Goal: Check status: Check status

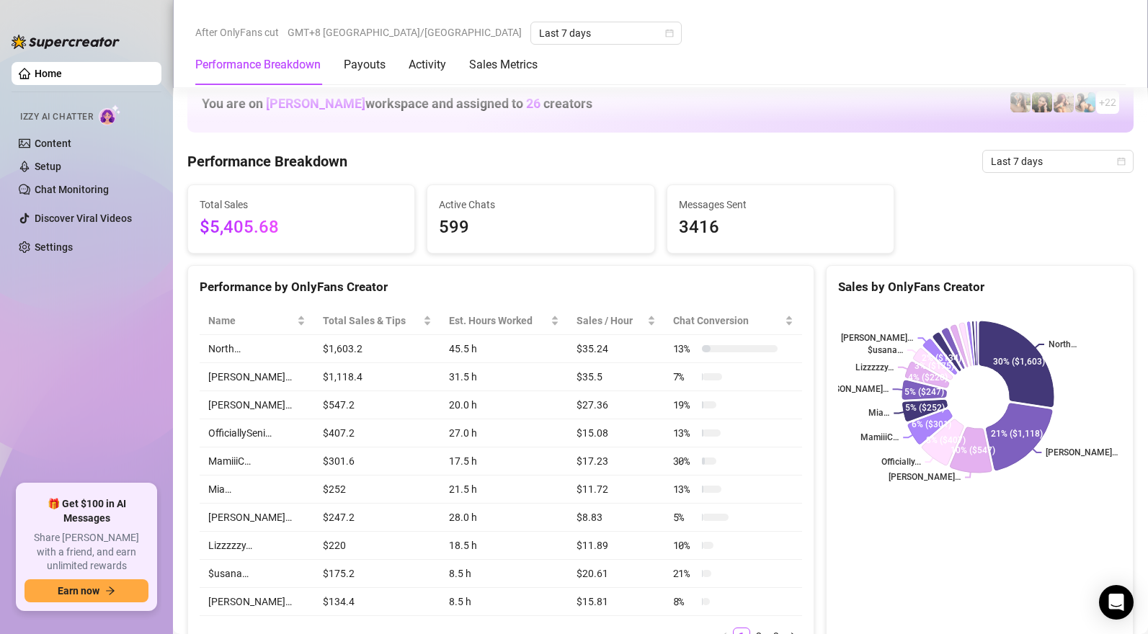
scroll to position [753, 0]
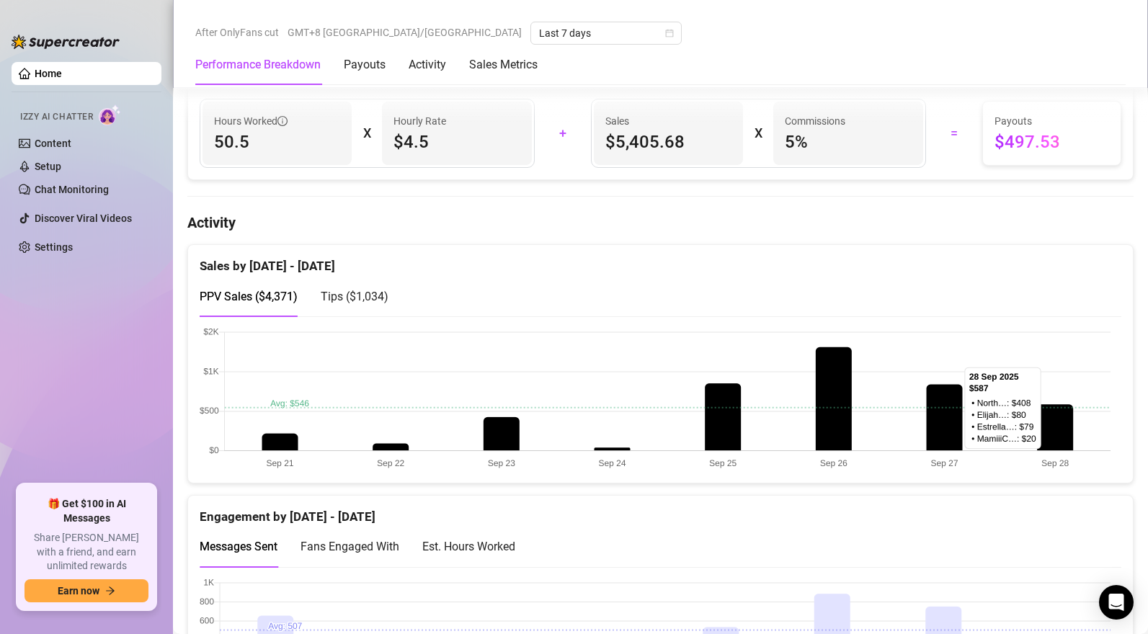
click at [356, 295] on span "Tips ( $1,034 )" at bounding box center [355, 297] width 68 height 14
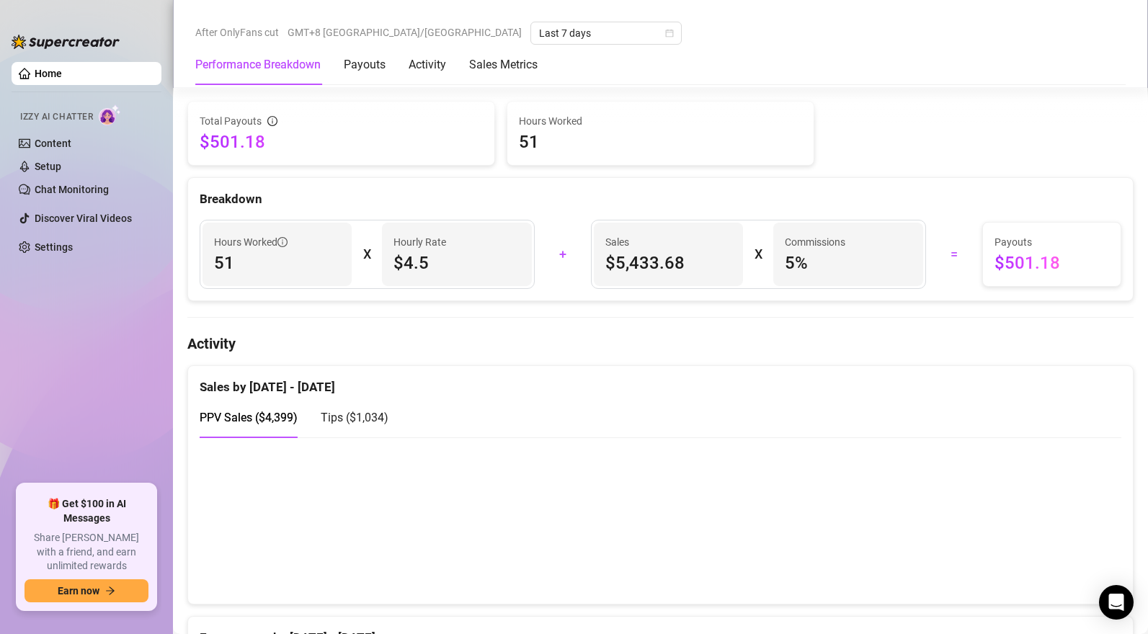
scroll to position [739, 0]
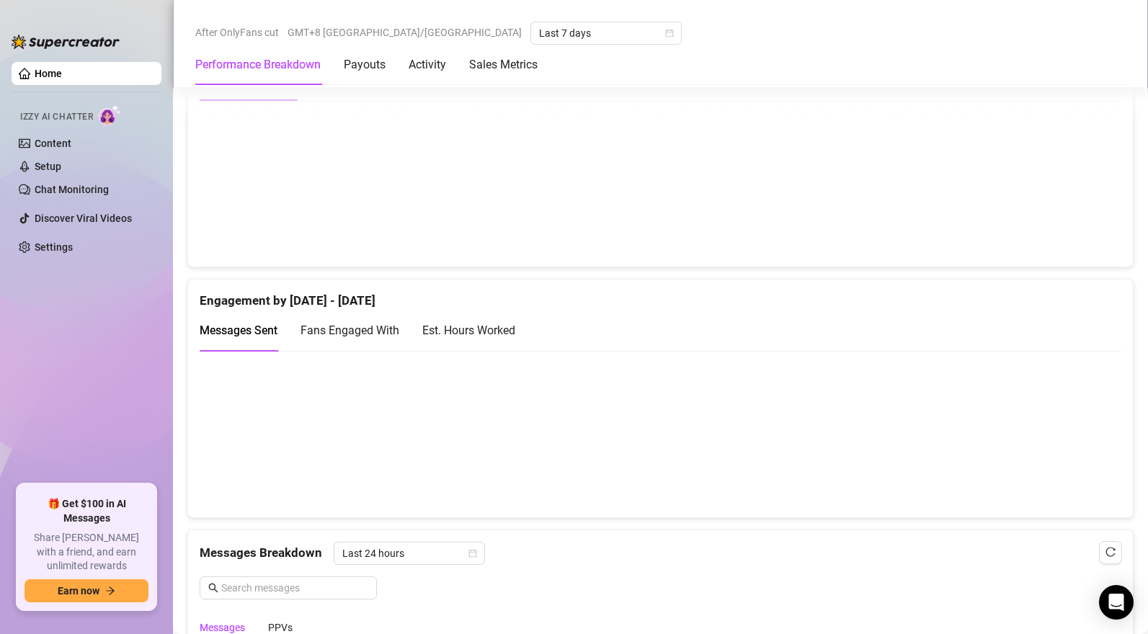
scroll to position [673, 0]
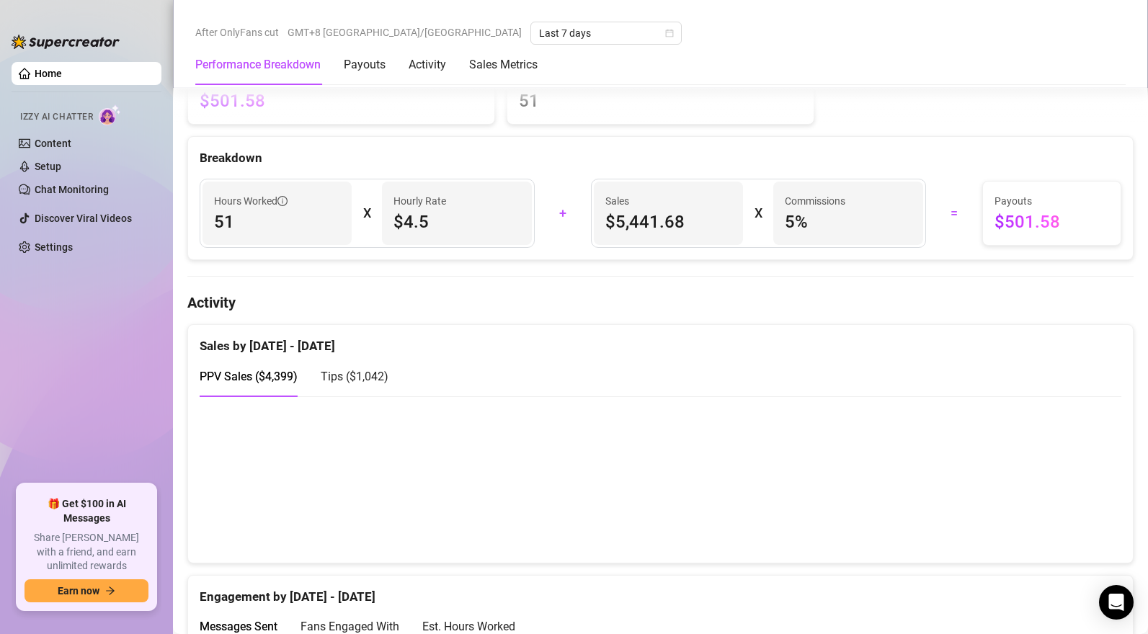
click at [378, 383] on span "Tips ( $1,042 )" at bounding box center [355, 377] width 68 height 14
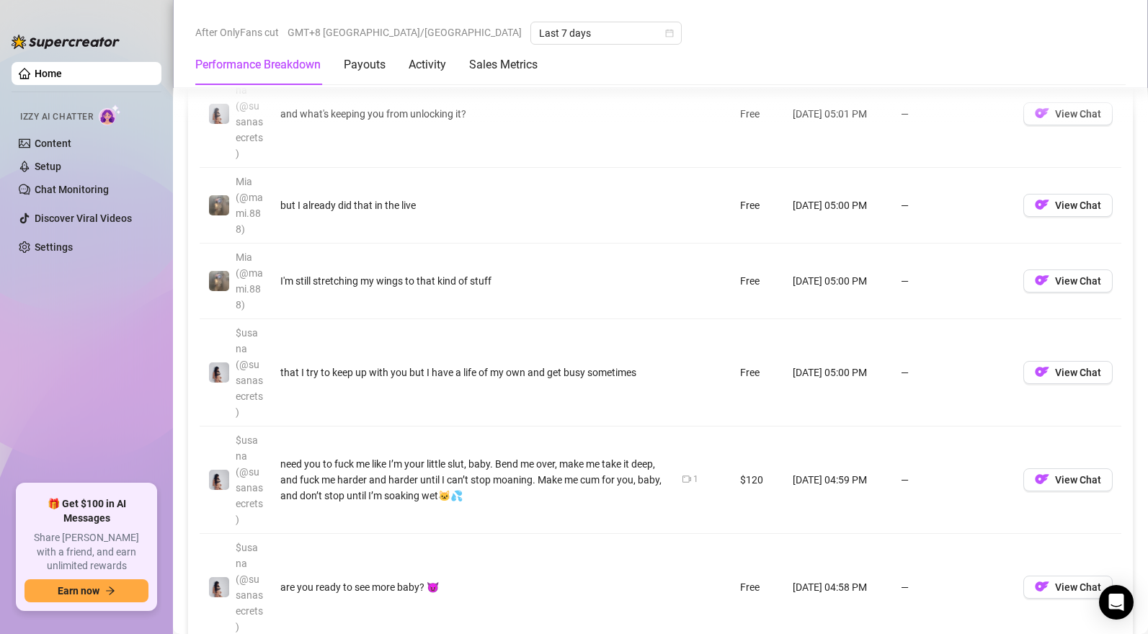
scroll to position [717, 0]
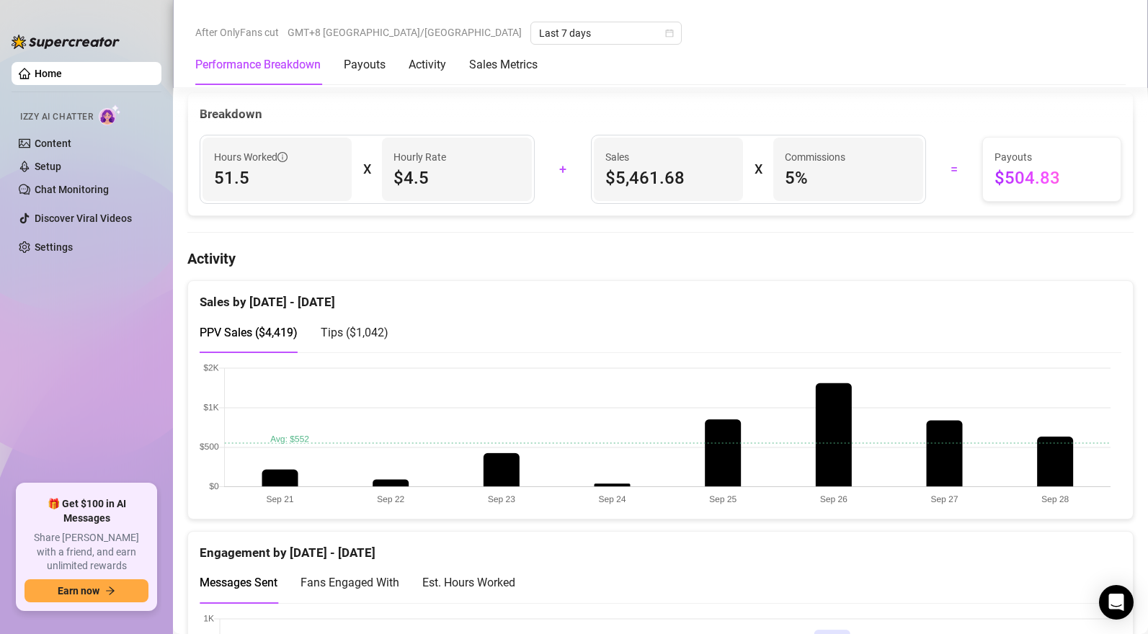
click at [985, 379] on canvas at bounding box center [655, 435] width 911 height 144
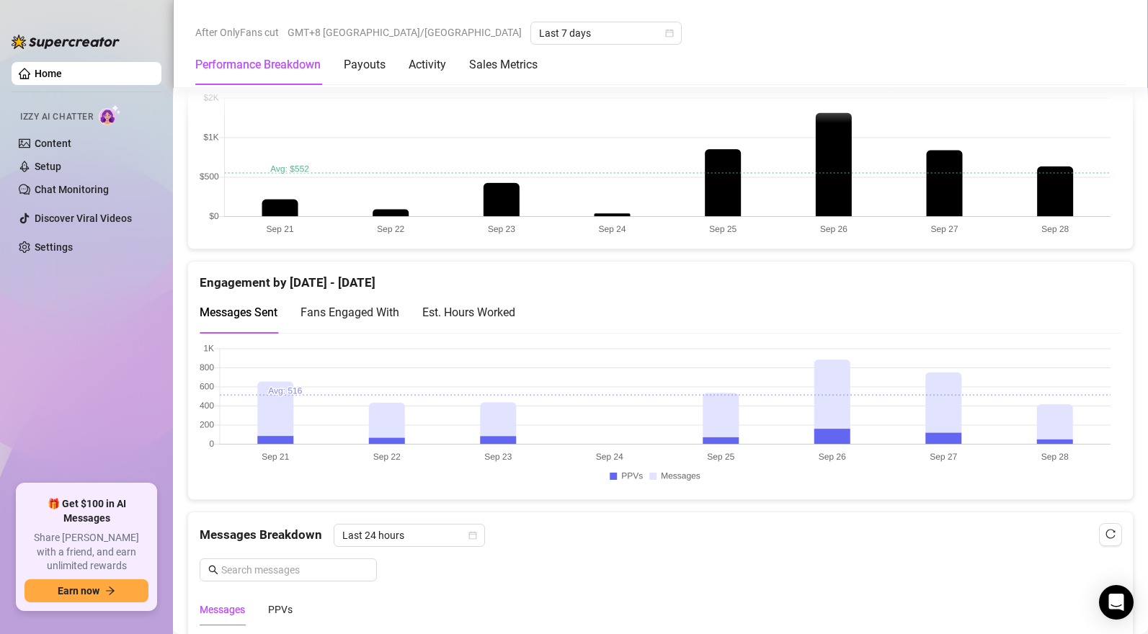
scroll to position [870, 0]
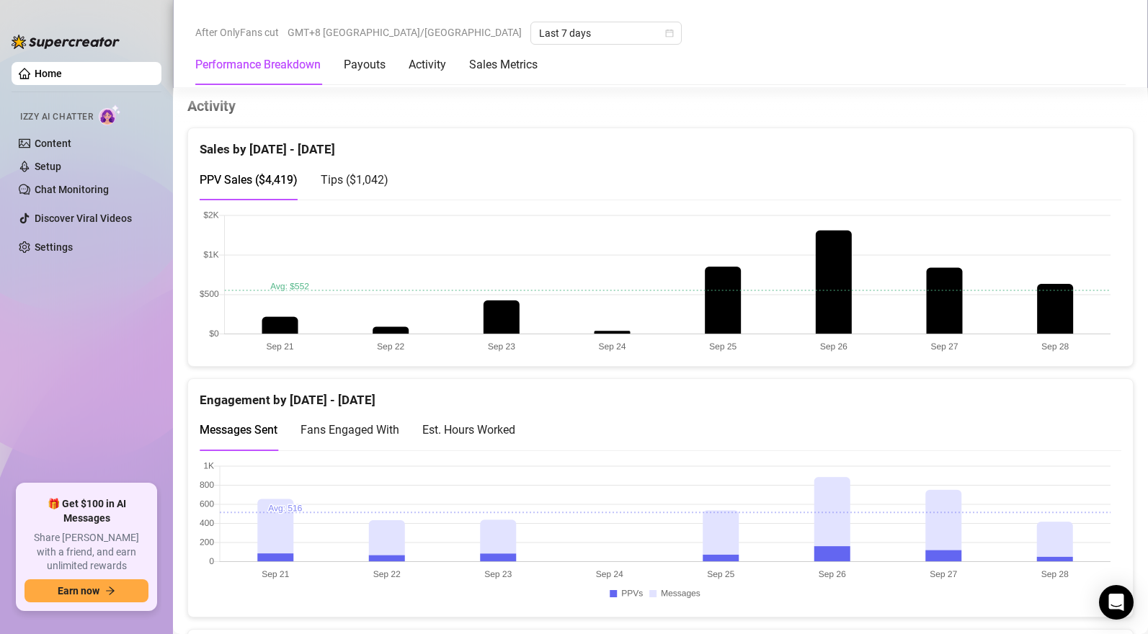
click at [353, 187] on span "Tips ( $1,042 )" at bounding box center [355, 180] width 68 height 14
